Goal: Transaction & Acquisition: Subscribe to service/newsletter

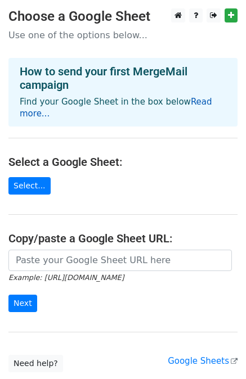
click at [190, 104] on link "Read more..." at bounding box center [116, 108] width 192 height 22
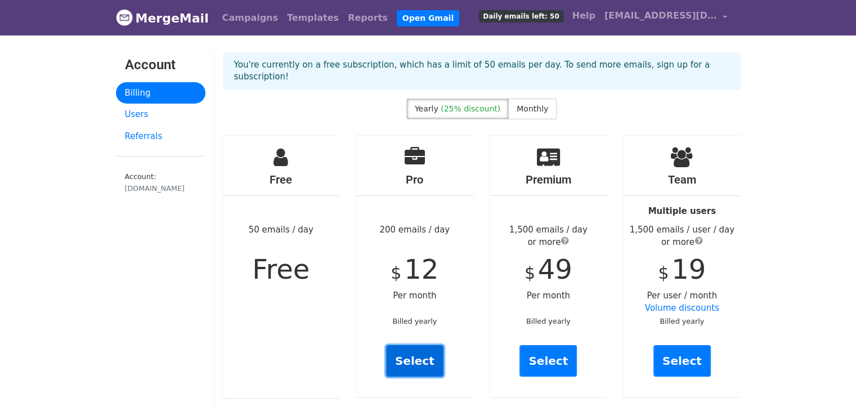
click at [407, 353] on link "Select" at bounding box center [414, 361] width 57 height 32
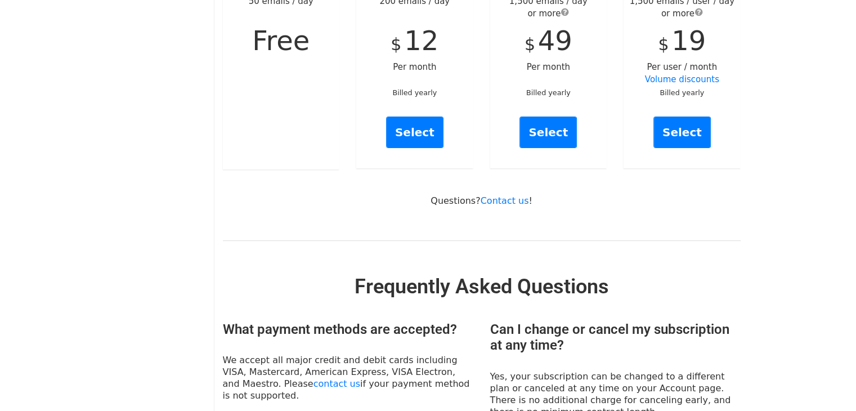
scroll to position [229, 0]
click at [487, 60] on div "Premium 1,500 emails / day or more $ 49 Per month Billed yearly Select" at bounding box center [549, 37] width 134 height 263
click at [559, 116] on link "Select" at bounding box center [547, 132] width 57 height 32
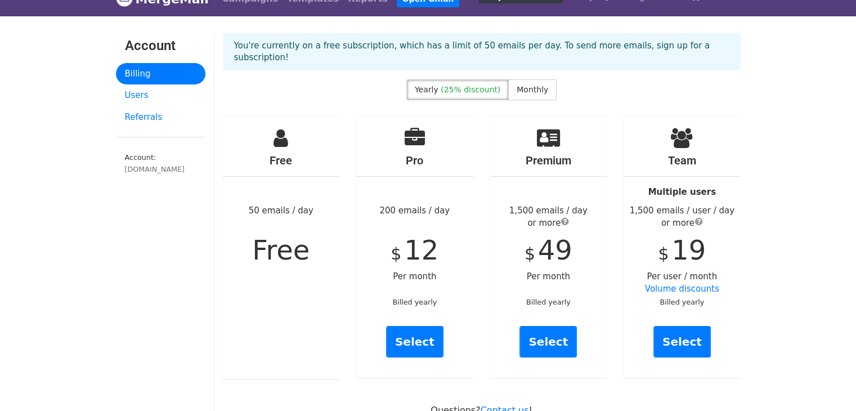
scroll to position [0, 0]
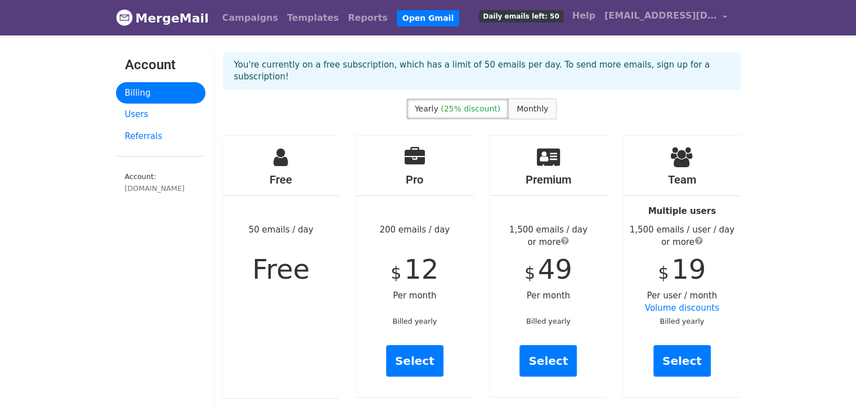
click at [531, 98] on label "Monthly" at bounding box center [532, 108] width 48 height 21
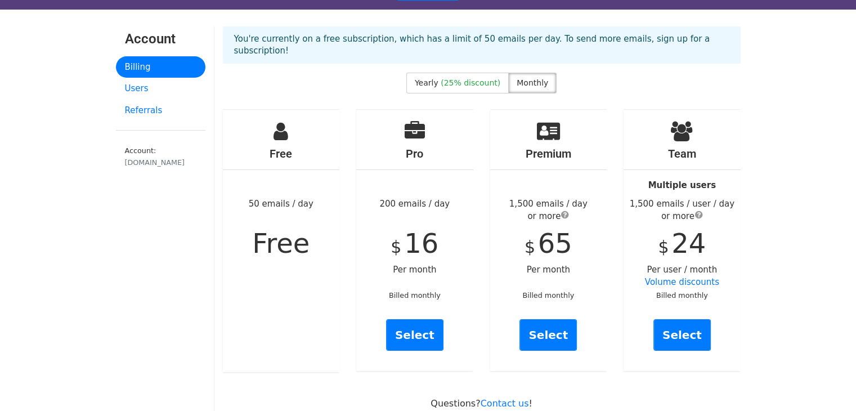
scroll to position [26, 0]
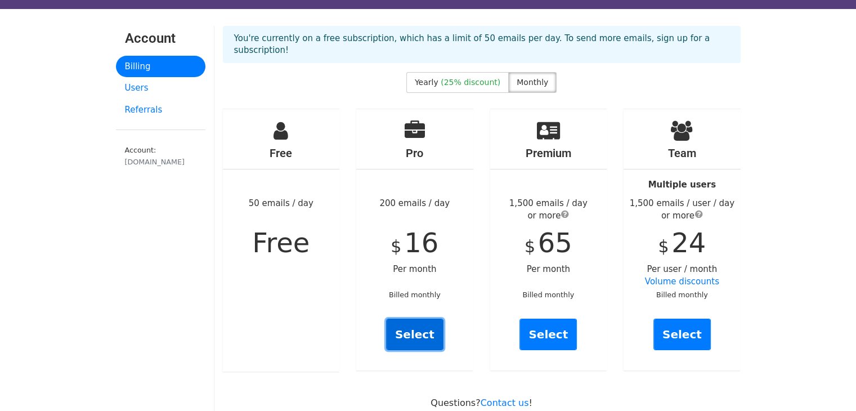
click at [425, 318] on link "Select" at bounding box center [414, 334] width 57 height 32
click at [448, 78] on span "(25% discount)" at bounding box center [470, 82] width 60 height 9
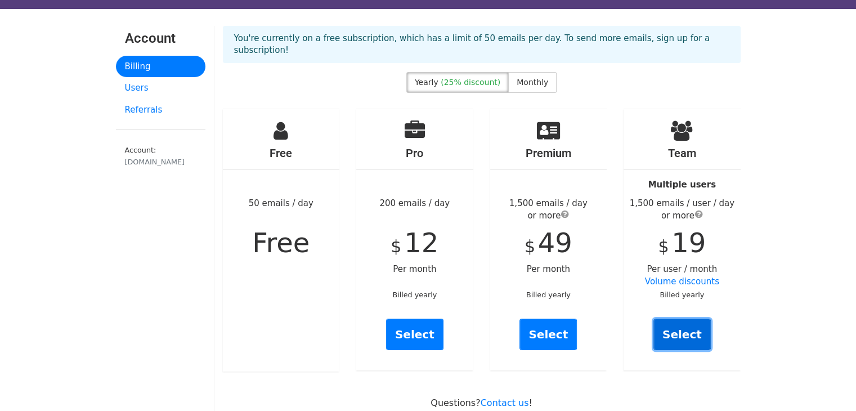
click at [687, 319] on link "Select" at bounding box center [681, 334] width 57 height 32
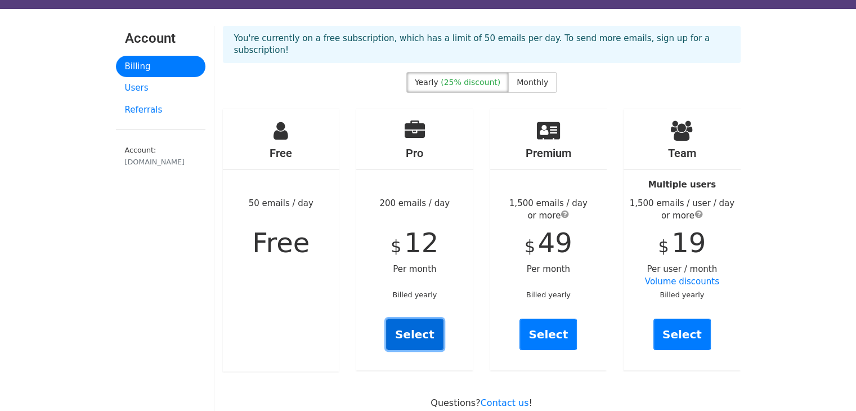
click at [422, 318] on link "Select" at bounding box center [414, 334] width 57 height 32
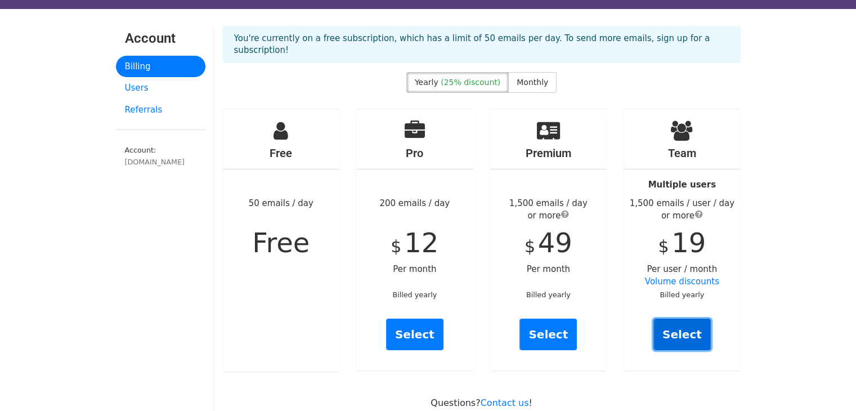
click at [680, 318] on link "Select" at bounding box center [681, 334] width 57 height 32
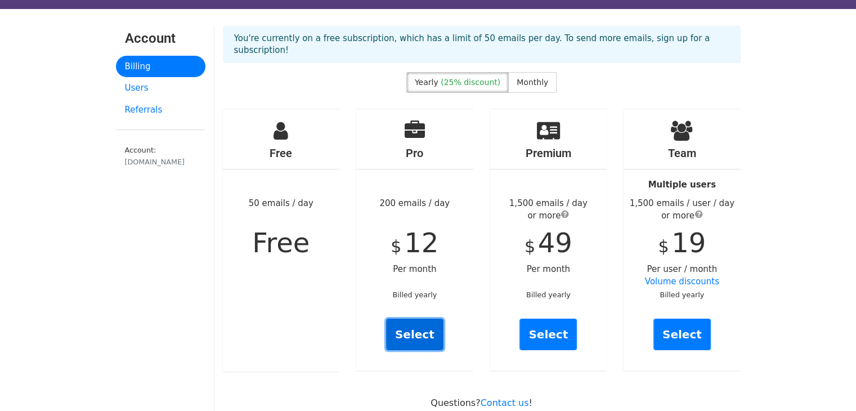
click at [422, 320] on link "Select" at bounding box center [414, 334] width 57 height 32
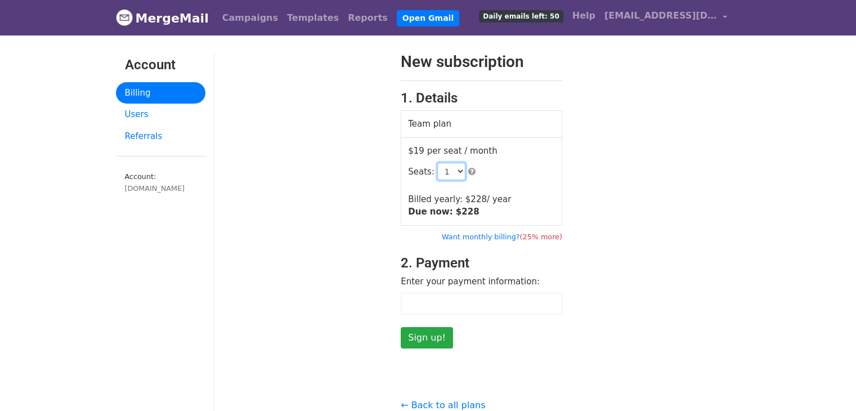
click at [448, 171] on select "1 2 3 4 5 6 7 8 9 10 11 12 13 14 15 16 17 18 19 20 21 22 23 24 25 26 27 28 29 3…" at bounding box center [451, 171] width 28 height 17
select select "2"
click at [437, 163] on select "1 2 3 4 5 6 7 8 9 10 11 12 13 14 15 16 17 18 19 20 21 22 23 24 25 26 27 28 29 3…" at bounding box center [451, 171] width 28 height 17
click at [450, 173] on select "1 2 3 4 5 6 7 8 9 10 11 12 13 14 15 16 17 18 19 20 21 22 23 24 25 26 27 28 29 3…" at bounding box center [451, 171] width 28 height 17
select select "2"
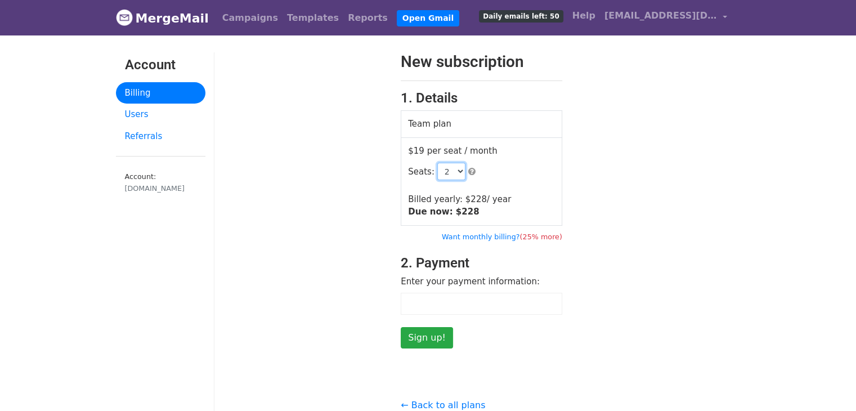
click at [437, 163] on select "1 2 3 4 5 6 7 8 9 10 11 12 13 14 15 16 17 18 19 20 21 22 23 24 25 26 27 28 29 3…" at bounding box center [451, 171] width 28 height 17
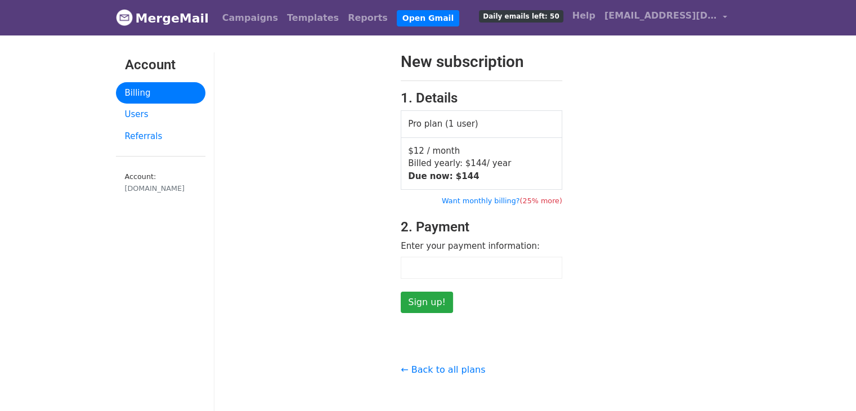
click at [449, 263] on iframe at bounding box center [481, 268] width 149 height 10
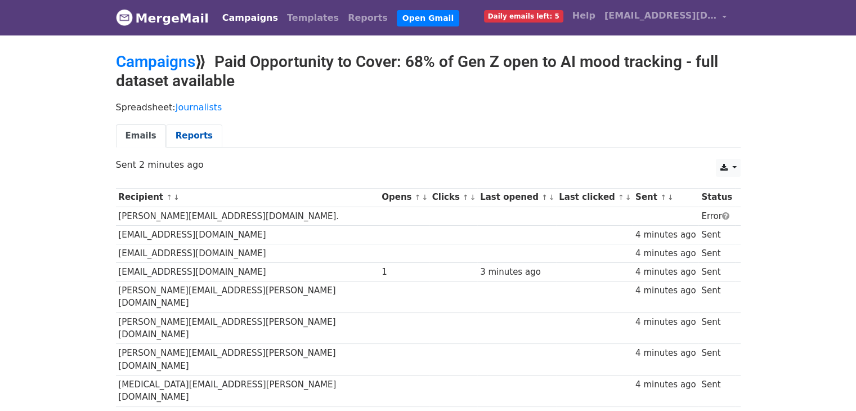
click at [189, 135] on link "Reports" at bounding box center [194, 135] width 56 height 23
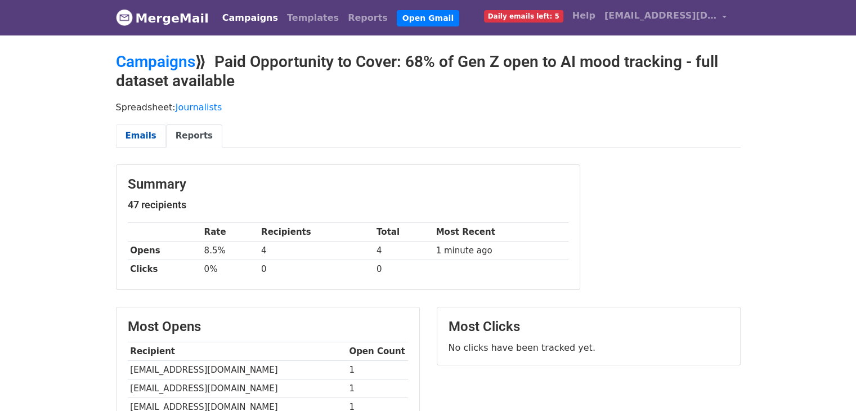
click at [143, 137] on link "Emails" at bounding box center [141, 135] width 50 height 23
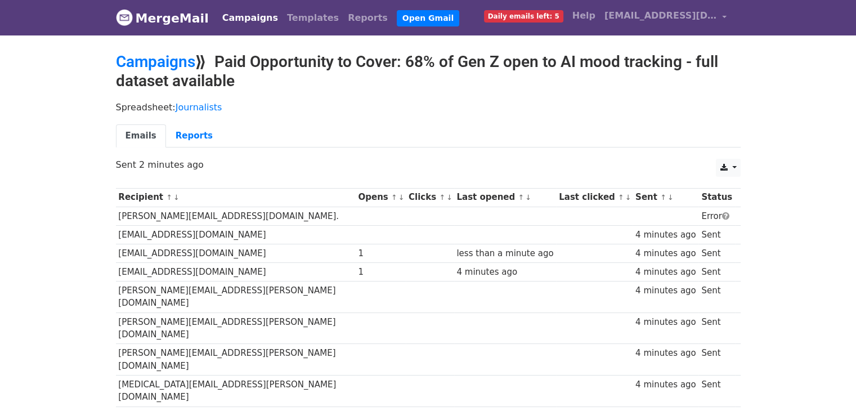
click at [530, 16] on span "Daily emails left: 5" at bounding box center [523, 16] width 79 height 12
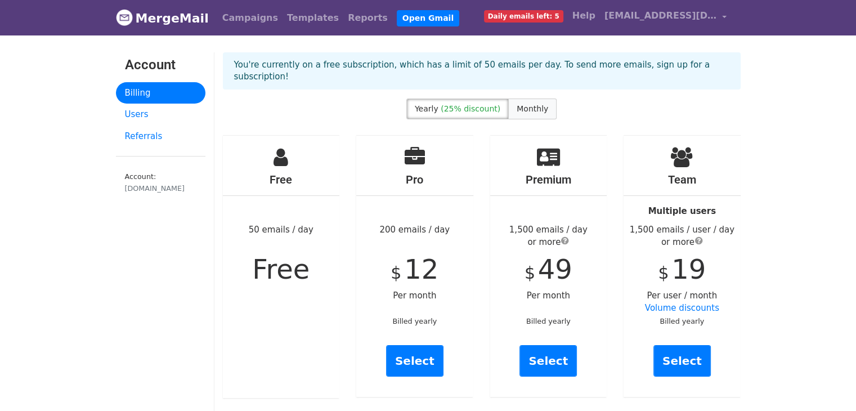
click at [519, 104] on span "Monthly" at bounding box center [532, 108] width 32 height 9
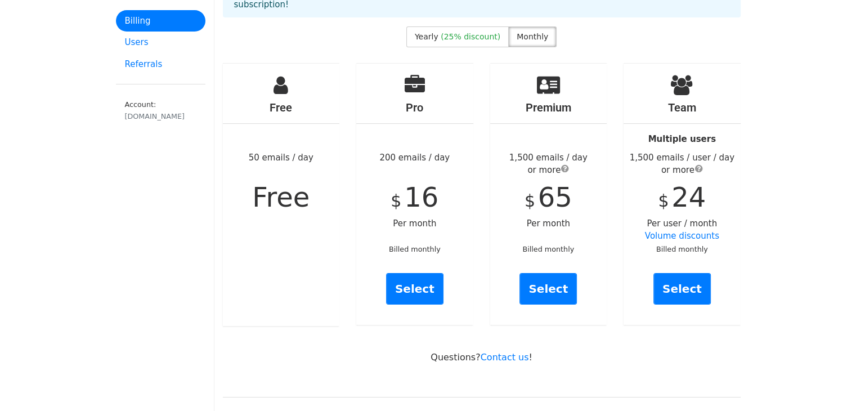
scroll to position [74, 0]
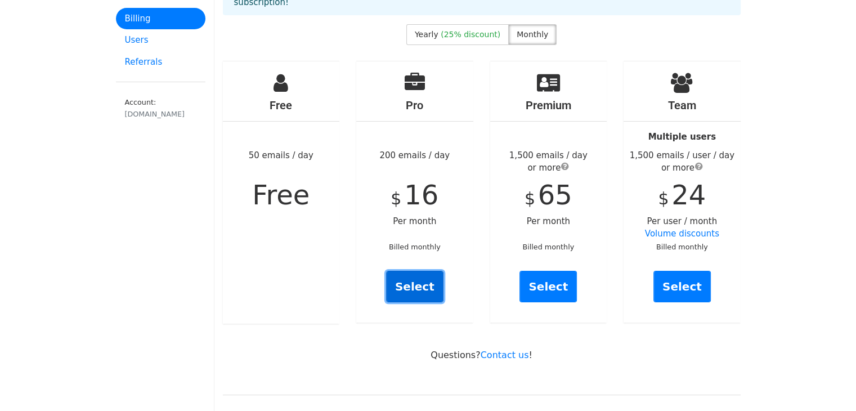
click at [419, 280] on link "Select" at bounding box center [414, 287] width 57 height 32
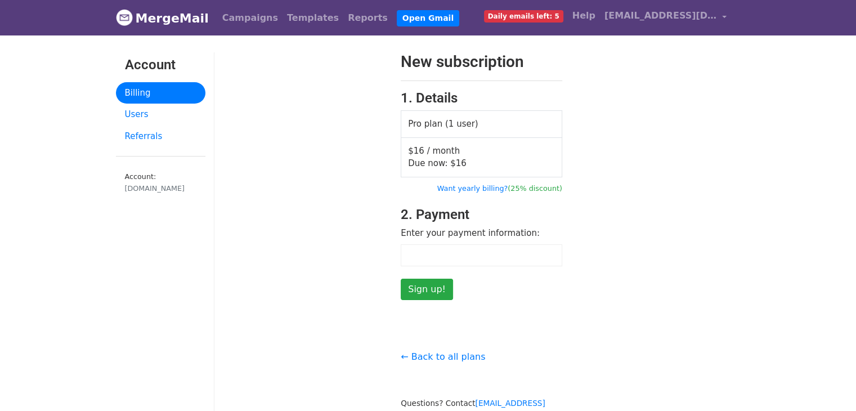
click at [322, 298] on div at bounding box center [303, 176] width 178 height 248
